Goal: Transaction & Acquisition: Purchase product/service

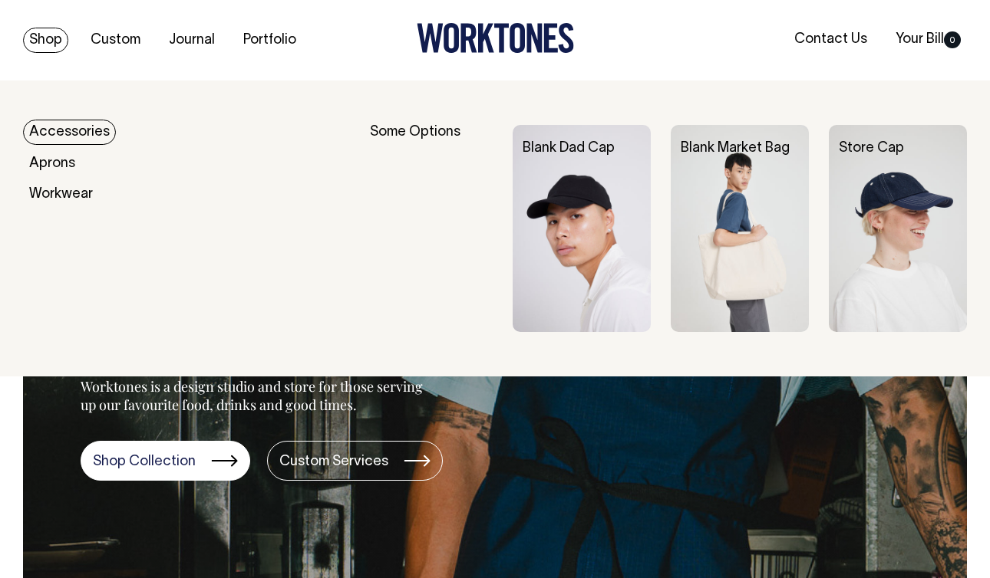
click at [56, 128] on link "Accessories" at bounding box center [69, 132] width 93 height 25
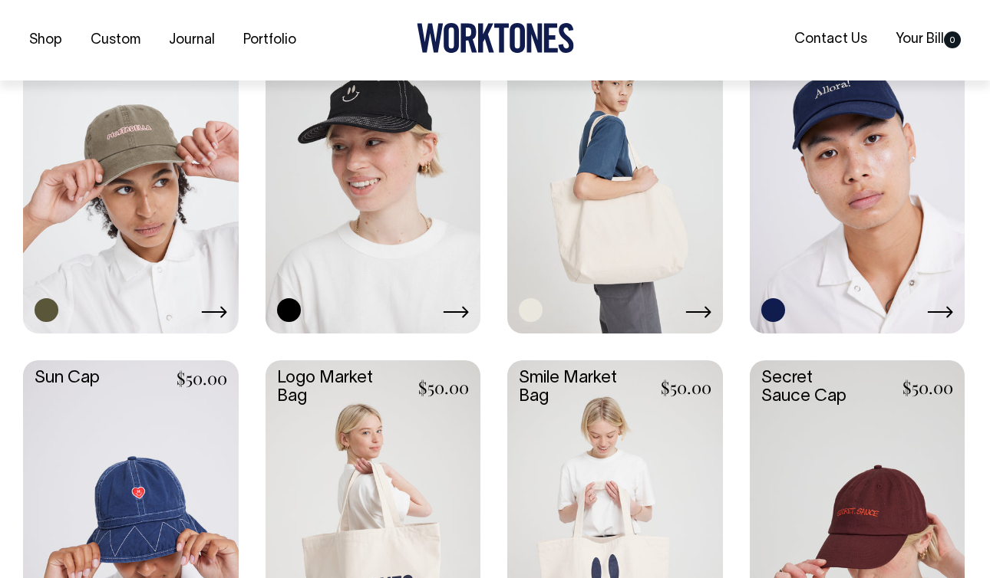
click at [627, 256] on link at bounding box center [615, 171] width 216 height 320
